Goal: Contribute content: Add original content to the website for others to see

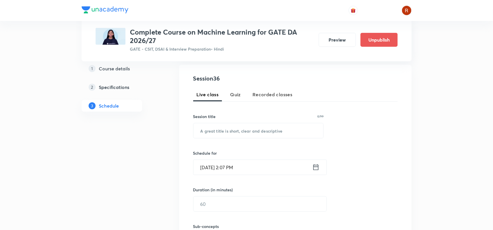
scroll to position [106, 0]
click at [217, 124] on input "text" at bounding box center [259, 129] width 130 height 15
paste input "EXTRA CLASS - I"
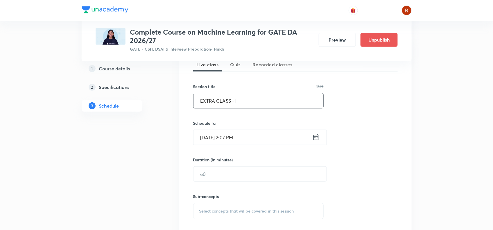
scroll to position [135, 0]
type input "EXTRA CLASS - I"
click at [233, 134] on input "Oct 3, 2025, 2:07 PM" at bounding box center [253, 137] width 119 height 15
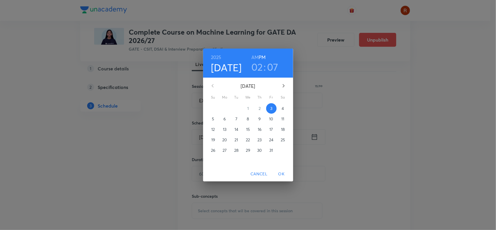
click at [258, 69] on h3 "02" at bounding box center [257, 67] width 12 height 12
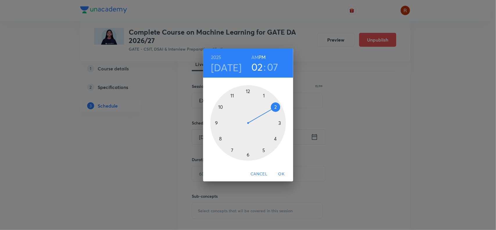
click at [249, 154] on div at bounding box center [248, 123] width 76 height 76
click at [247, 90] on div at bounding box center [248, 123] width 76 height 76
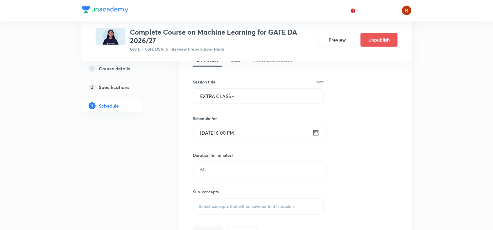
scroll to position [142, 0]
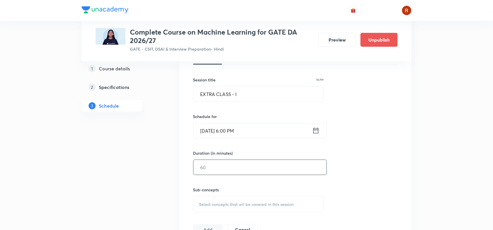
click at [219, 173] on input "text" at bounding box center [260, 167] width 133 height 15
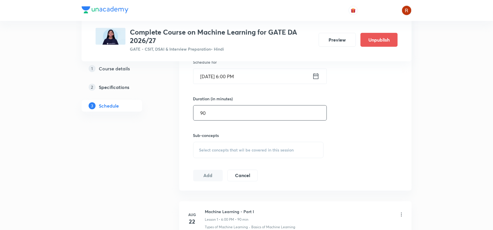
type input "90"
click at [210, 151] on span "Select concepts that wil be covered in this session" at bounding box center [246, 150] width 95 height 5
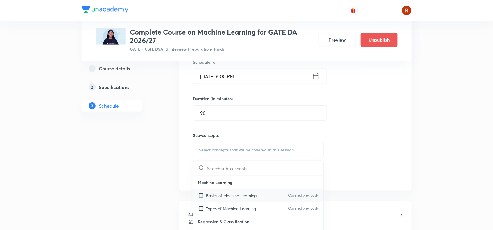
click at [225, 197] on p "Basics of Machine Learning" at bounding box center [231, 195] width 51 height 6
checkbox input "true"
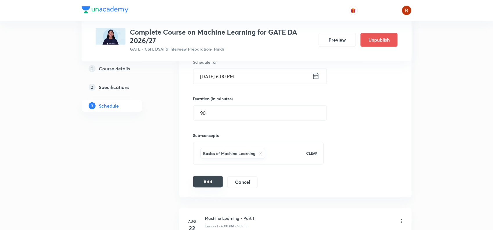
click at [213, 183] on button "Add" at bounding box center [208, 182] width 30 height 12
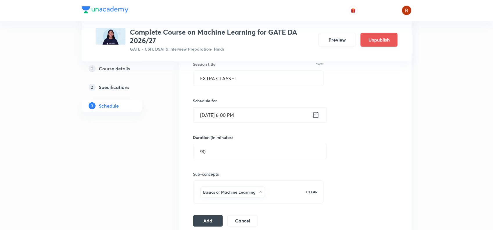
scroll to position [206, 0]
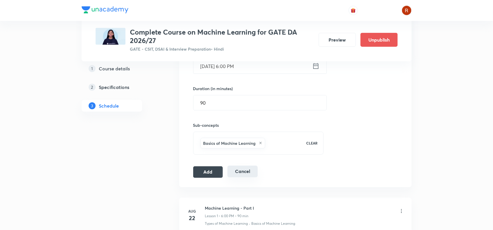
click at [245, 171] on button "Cancel" at bounding box center [243, 172] width 30 height 12
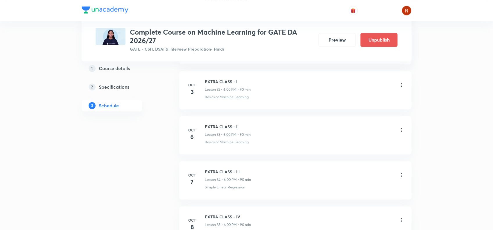
scroll to position [1611, 0]
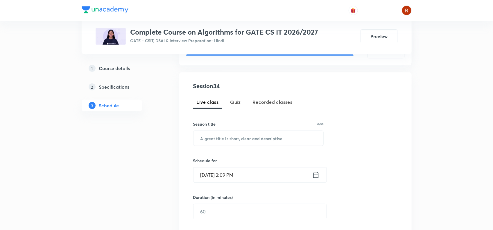
scroll to position [119, 0]
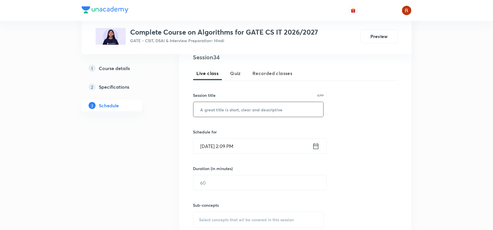
click at [227, 110] on input "text" at bounding box center [259, 109] width 130 height 15
paste input "EXTRA CLASS - I"
type input "EXTRA CLASS - I"
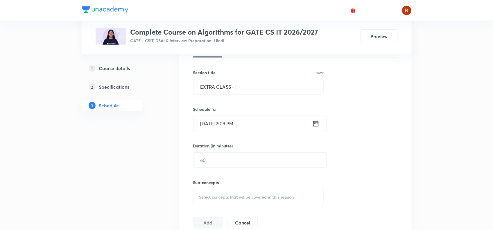
click at [231, 122] on input "[DATE] 2:09 PM" at bounding box center [253, 123] width 119 height 15
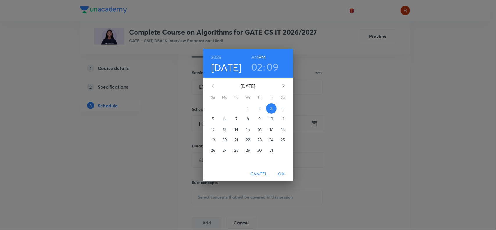
click at [259, 66] on h3 "02" at bounding box center [257, 67] width 12 height 12
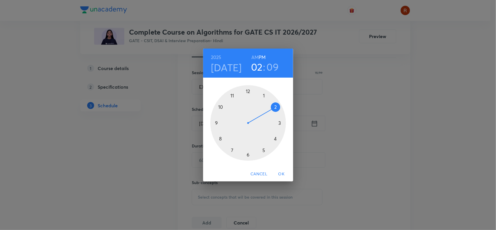
click at [222, 107] on div at bounding box center [248, 123] width 76 height 76
click at [247, 90] on div at bounding box center [248, 123] width 76 height 76
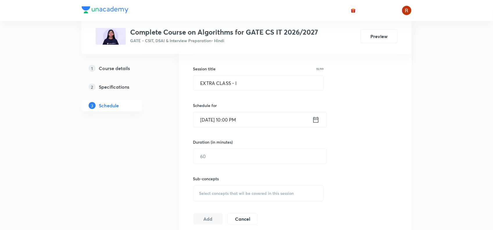
scroll to position [175, 0]
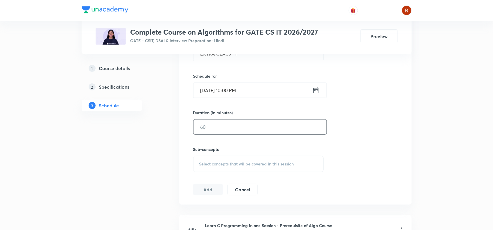
click at [219, 133] on input "text" at bounding box center [260, 126] width 133 height 15
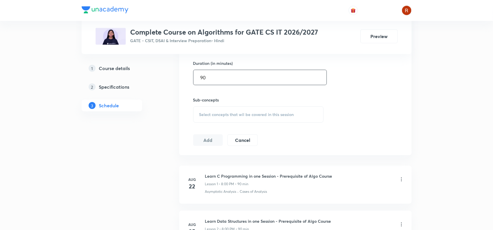
scroll to position [224, 0]
type input "90"
click at [215, 114] on span "Select concepts that wil be covered in this session" at bounding box center [246, 115] width 95 height 5
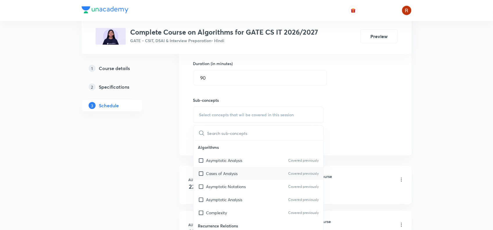
click at [226, 179] on div "Cases of Analysis Covered previously" at bounding box center [259, 173] width 130 height 13
checkbox input "true"
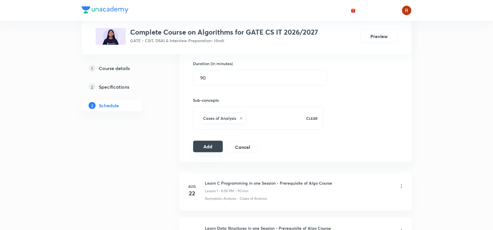
click at [210, 148] on button "Add" at bounding box center [208, 147] width 30 height 12
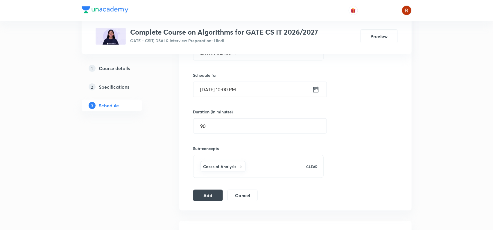
scroll to position [179, 0]
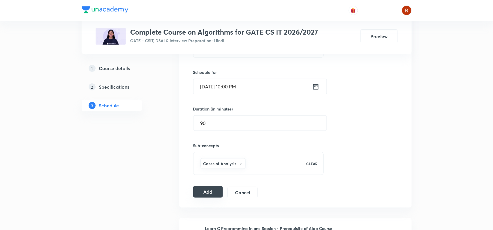
click at [216, 196] on button "Add" at bounding box center [208, 192] width 30 height 12
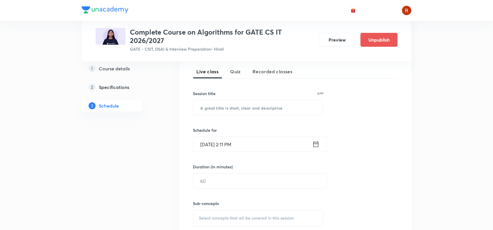
scroll to position [128, 0]
click at [225, 106] on input "text" at bounding box center [259, 108] width 130 height 15
paste input "EXTRA CLASS - III"
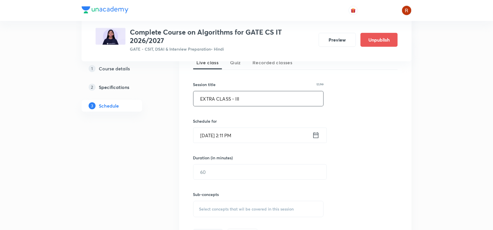
scroll to position [149, 0]
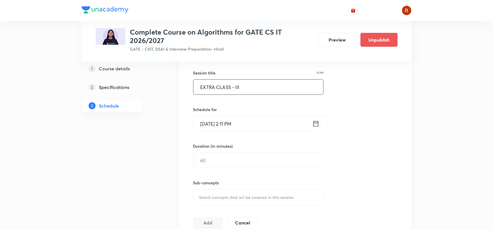
type input "EXTRA CLASS - III"
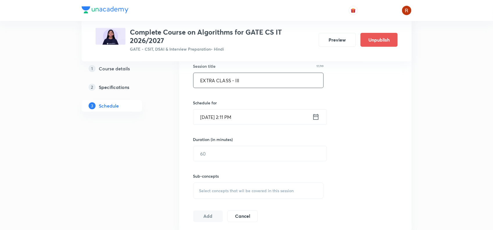
scroll to position [156, 0]
click at [213, 115] on input "Oct 3, 2025, 2:11 PM" at bounding box center [253, 116] width 119 height 15
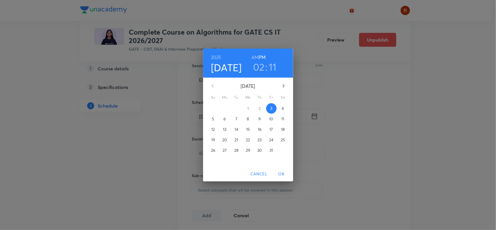
click at [238, 115] on button "7" at bounding box center [236, 119] width 10 height 10
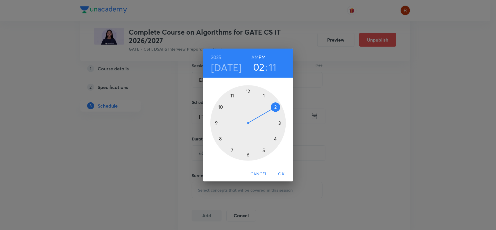
click at [350, 108] on div "2025 Oct 7 02 : 11 AM PM 1 2 3 4 5 6 7 8 9 10 11 12 Cancel OK" at bounding box center [248, 115] width 496 height 230
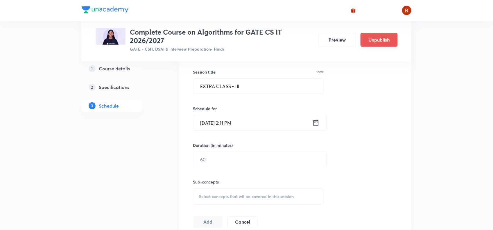
scroll to position [150, 0]
click at [213, 124] on input "Oct 3, 2025, 2:11 PM" at bounding box center [253, 122] width 119 height 15
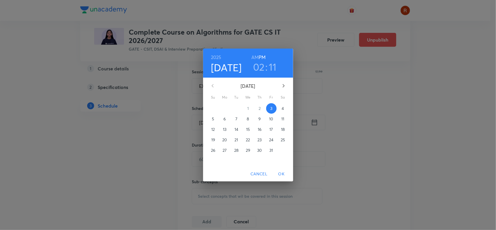
click at [236, 115] on button "7" at bounding box center [236, 119] width 10 height 10
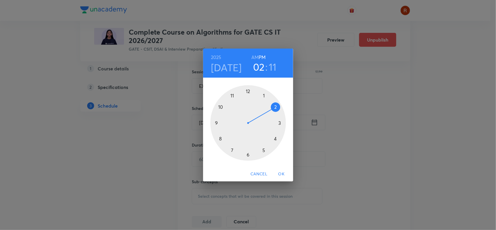
click at [220, 108] on div at bounding box center [248, 123] width 76 height 76
click at [248, 91] on div at bounding box center [248, 123] width 76 height 76
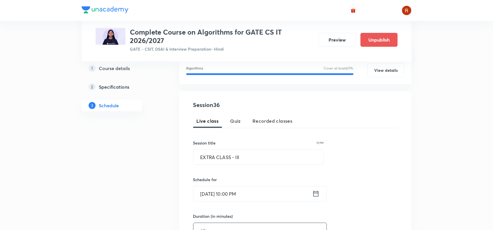
scroll to position [128, 0]
